Goal: Navigation & Orientation: Find specific page/section

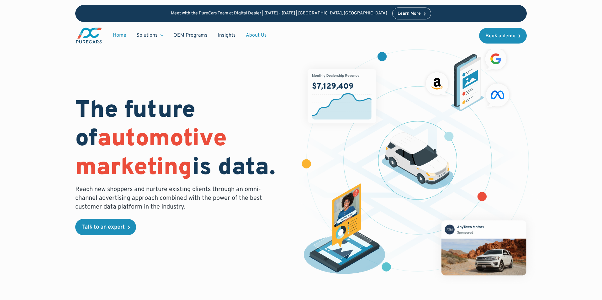
click at [257, 34] on link "About Us" at bounding box center [256, 35] width 31 height 12
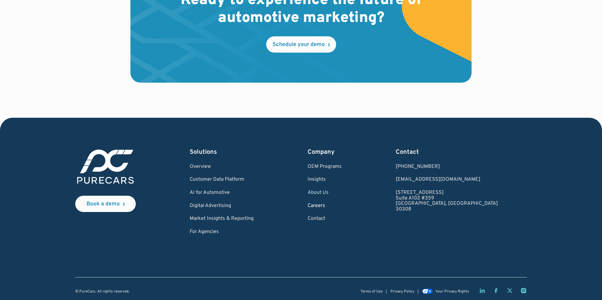
scroll to position [1834, 0]
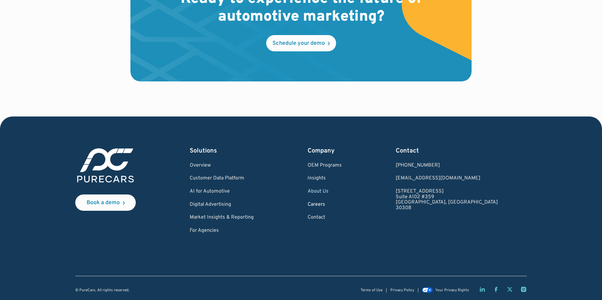
click at [342, 206] on link "Careers" at bounding box center [325, 205] width 34 height 6
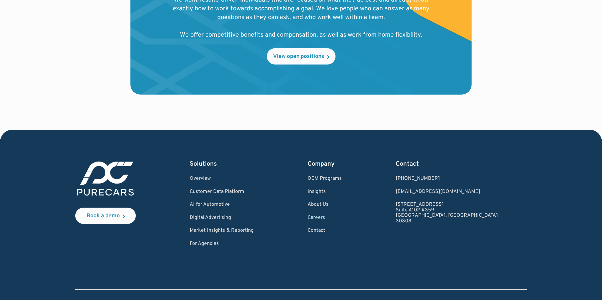
scroll to position [721, 0]
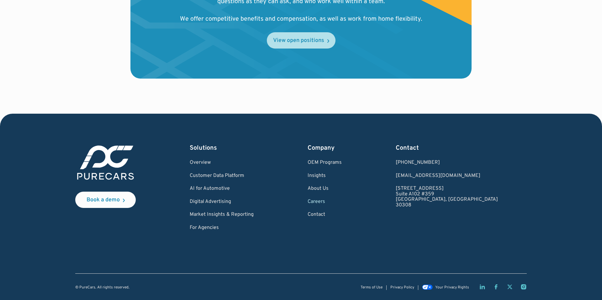
click at [294, 38] on div "View open positions" at bounding box center [298, 41] width 51 height 6
